Goal: Use online tool/utility: Utilize a website feature to perform a specific function

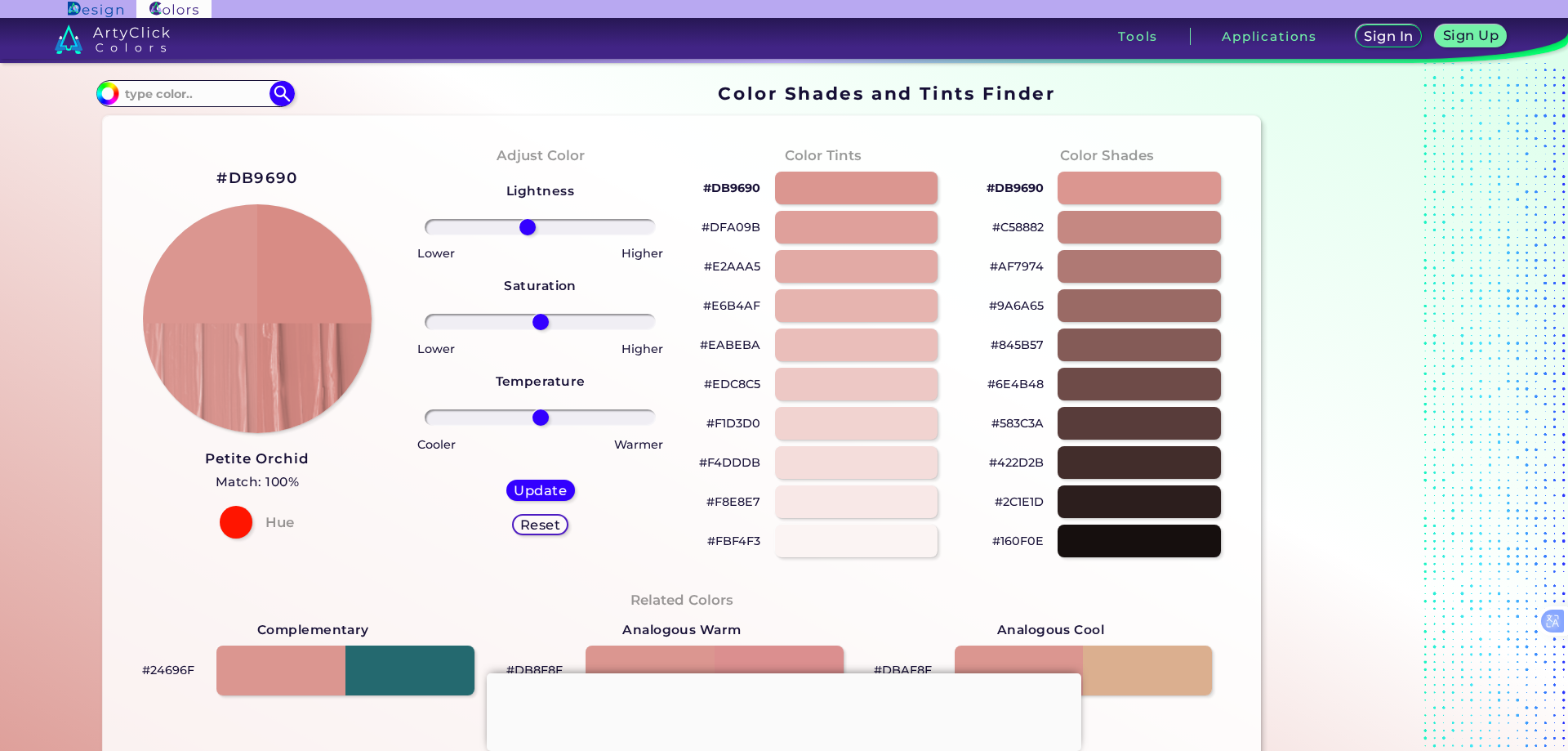
type input "-12"
click at [524, 228] on input "range" at bounding box center [540, 227] width 231 height 17
click at [858, 190] on div at bounding box center [856, 188] width 164 height 34
type input "#db9690"
type input "0"
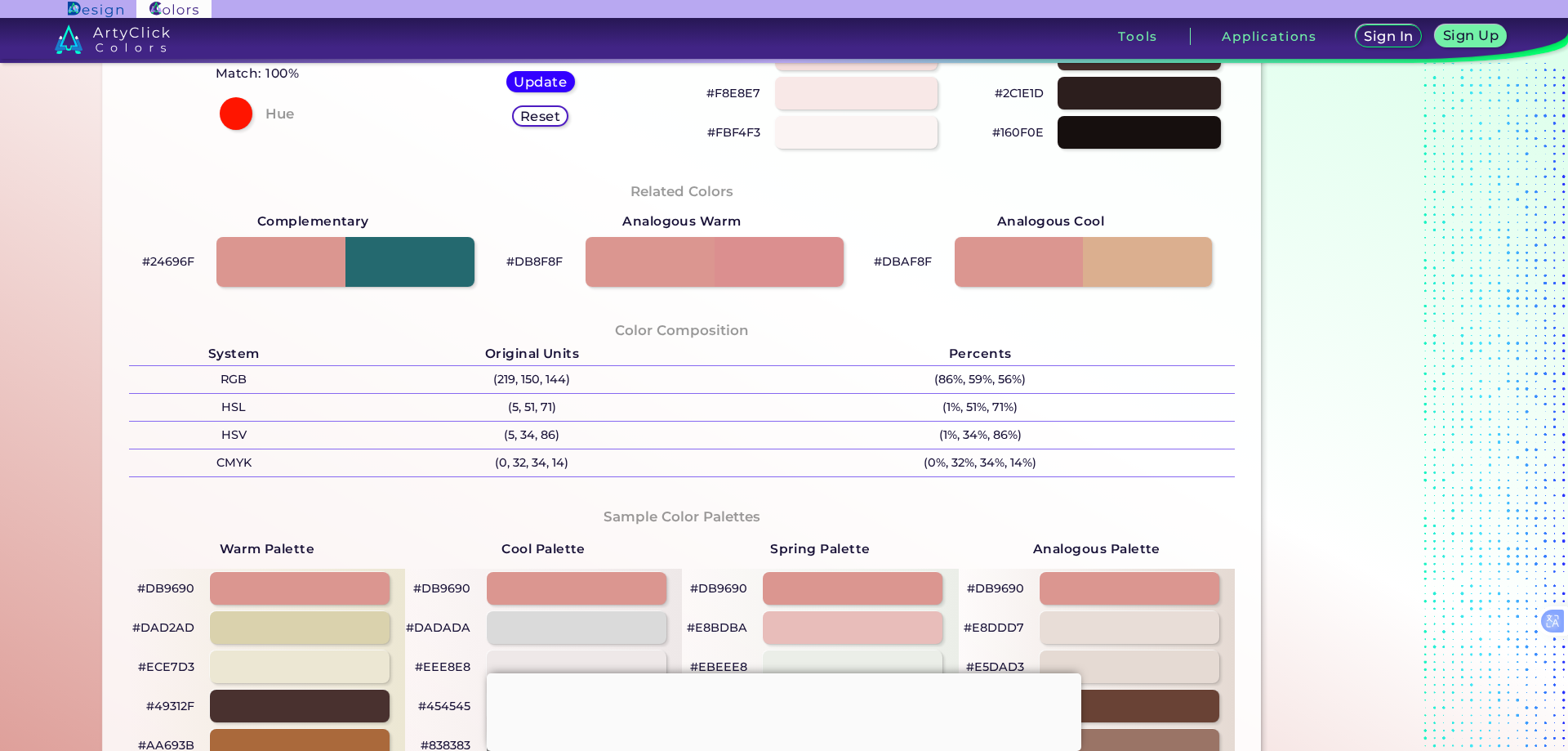
scroll to position [735, 0]
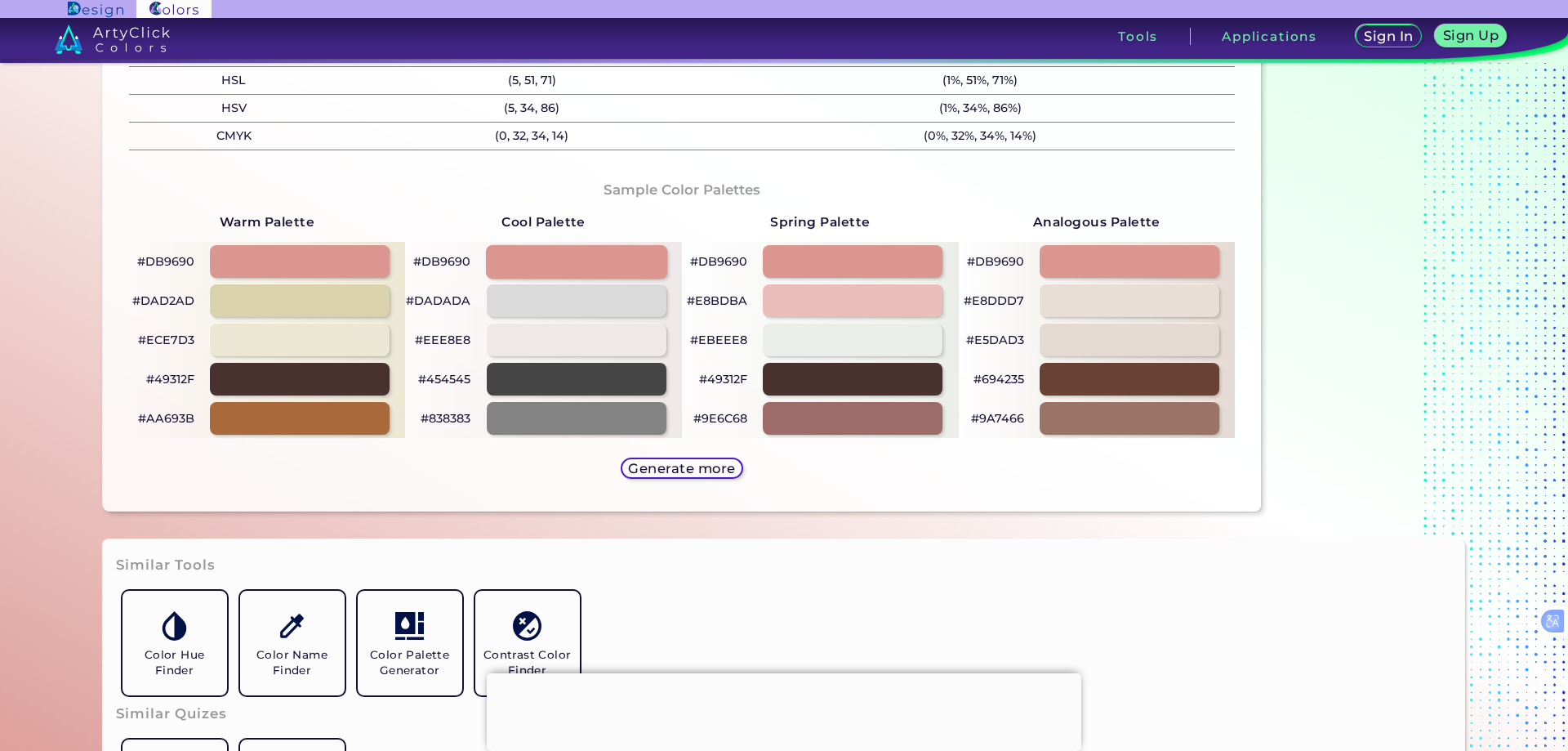
click at [589, 269] on div at bounding box center [576, 261] width 182 height 34
type input "#db9690"
click at [768, 476] on div "Sample Color Palettes Warm Palette #DB9690 #DAD2AD #ECE7D3 #49312F #AA693B Cool…" at bounding box center [683, 330] width 1133 height 335
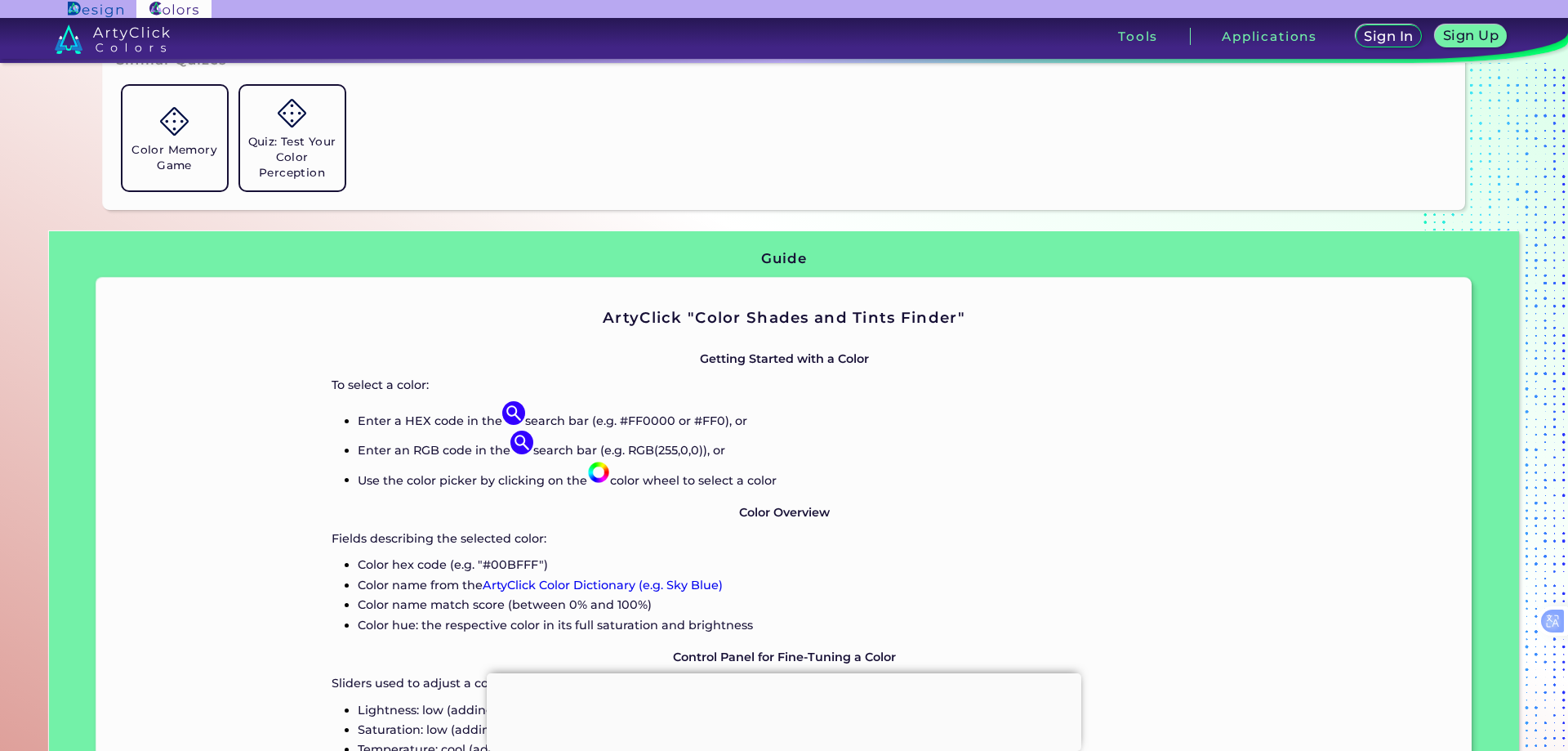
scroll to position [1062, 0]
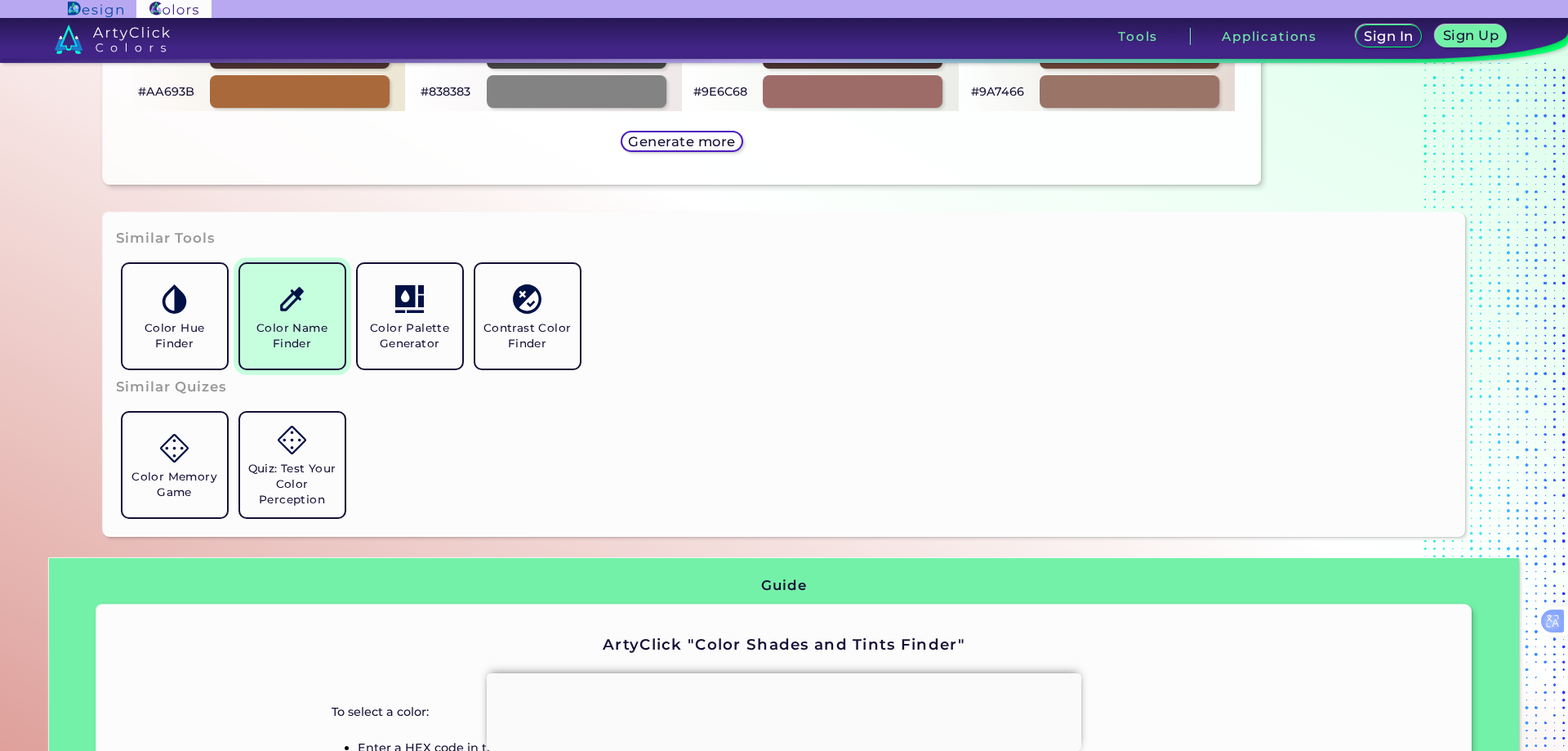
click at [302, 345] on h5 "Color Name Finder" at bounding box center [292, 336] width 91 height 31
